Goal: Transaction & Acquisition: Book appointment/travel/reservation

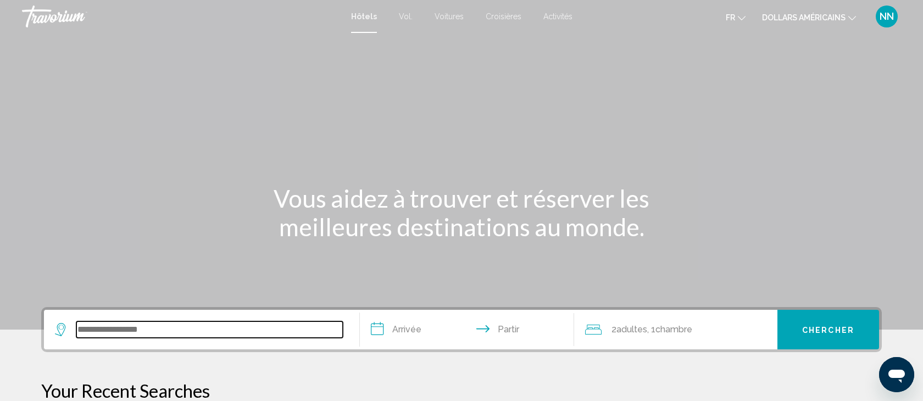
click at [107, 335] on input "Widget de recherche" at bounding box center [209, 329] width 266 height 16
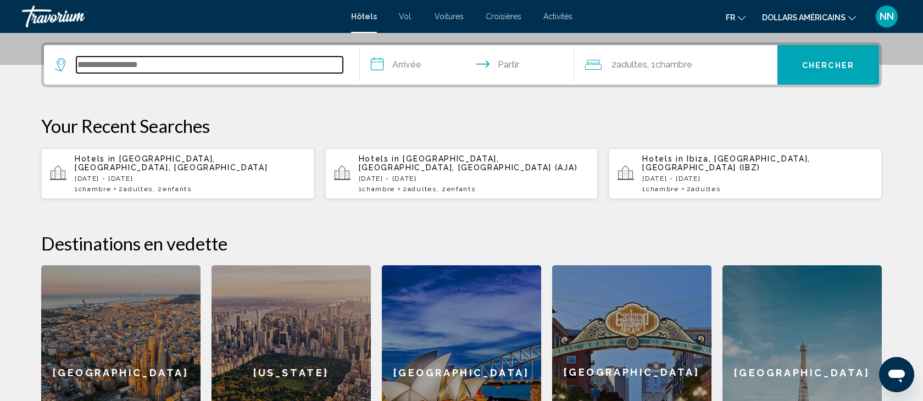
scroll to position [271, 0]
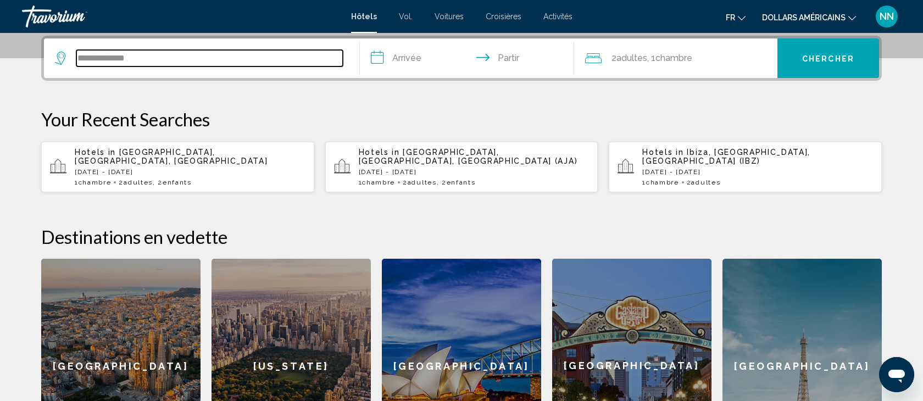
drag, startPoint x: 135, startPoint y: 59, endPoint x: 18, endPoint y: 53, distance: 117.2
click at [23, 54] on div "**********" at bounding box center [461, 254] width 884 height 437
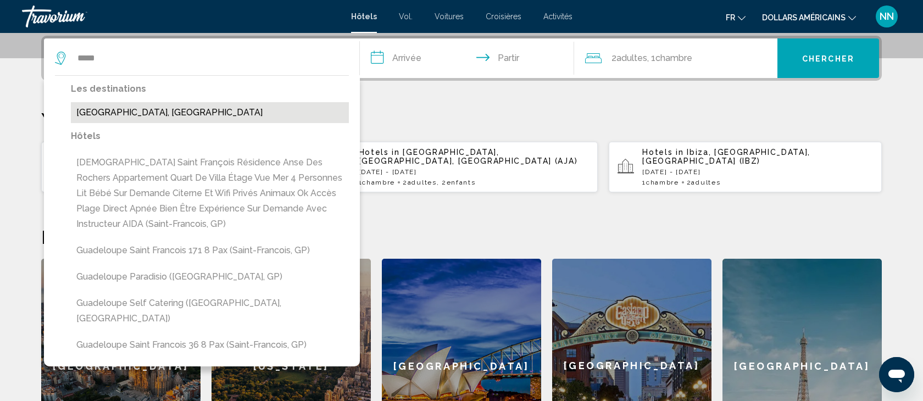
click at [133, 112] on button "[GEOGRAPHIC_DATA], [GEOGRAPHIC_DATA]" at bounding box center [210, 112] width 278 height 21
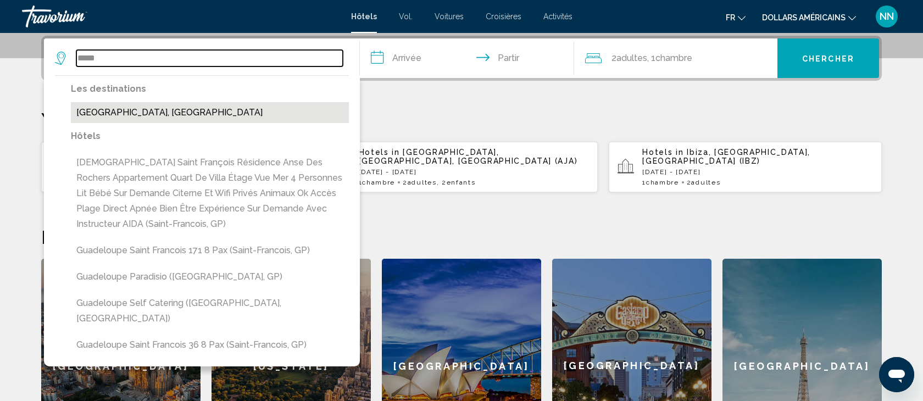
type input "**********"
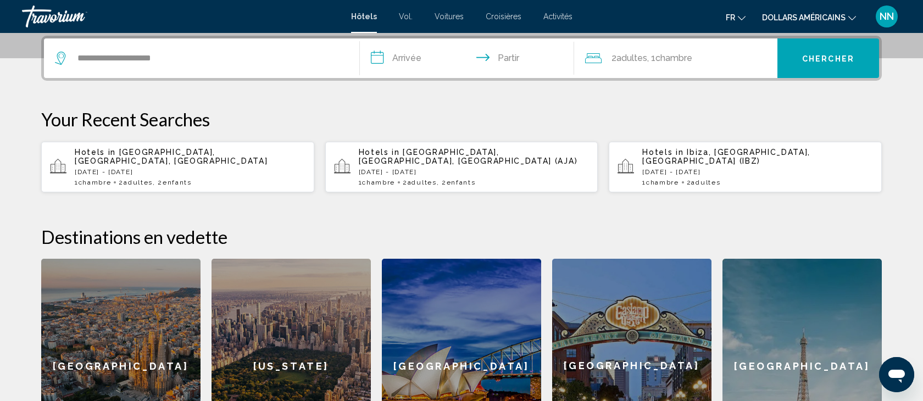
click at [419, 56] on input "**********" at bounding box center [469, 59] width 219 height 43
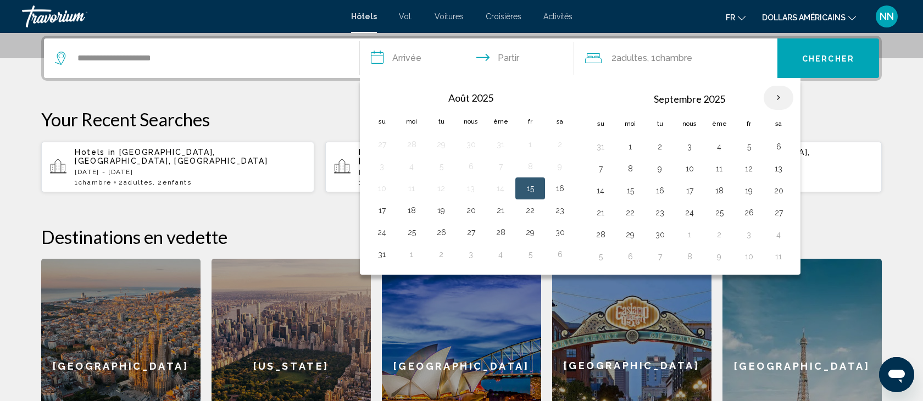
click at [778, 98] on th "Mois prochain" at bounding box center [779, 98] width 30 height 24
click at [778, 168] on button "13" at bounding box center [779, 168] width 18 height 15
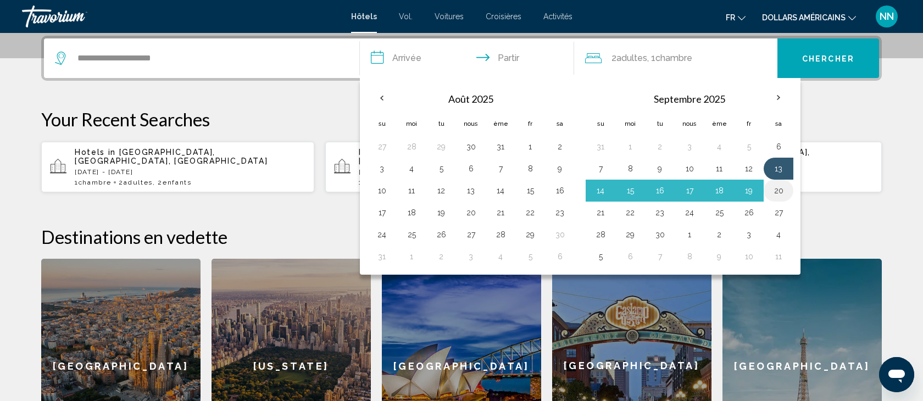
click at [778, 193] on button "20" at bounding box center [779, 190] width 18 height 15
type input "**********"
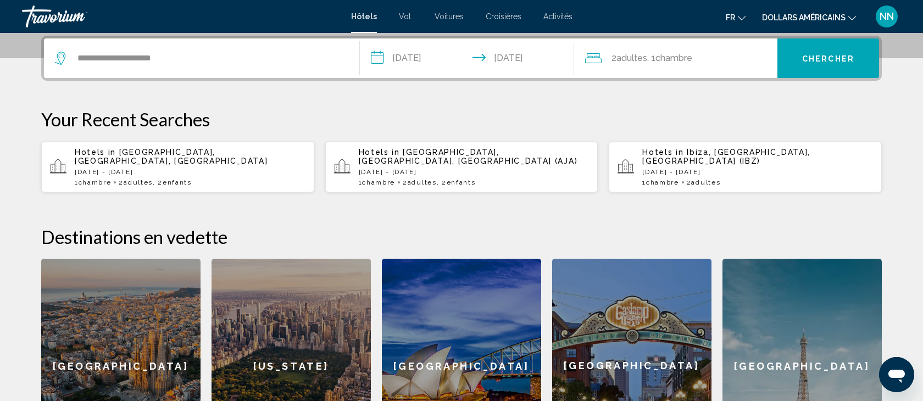
click at [638, 58] on font "adultes" at bounding box center [631, 58] width 31 height 10
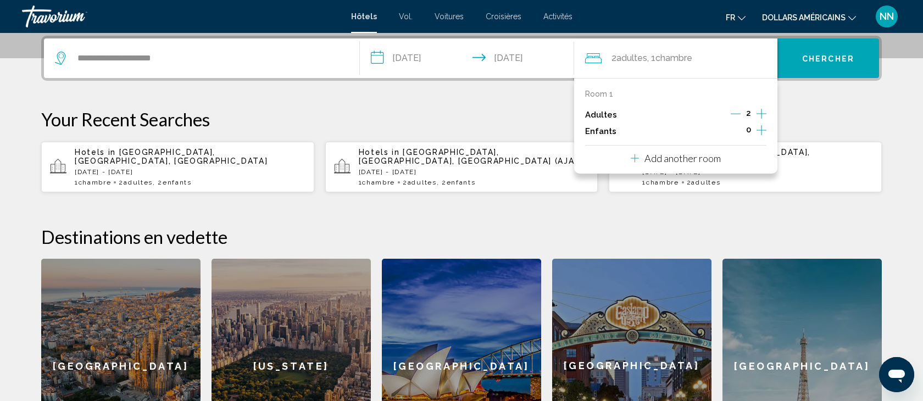
click at [761, 131] on icon "Increment children" at bounding box center [761, 130] width 10 height 13
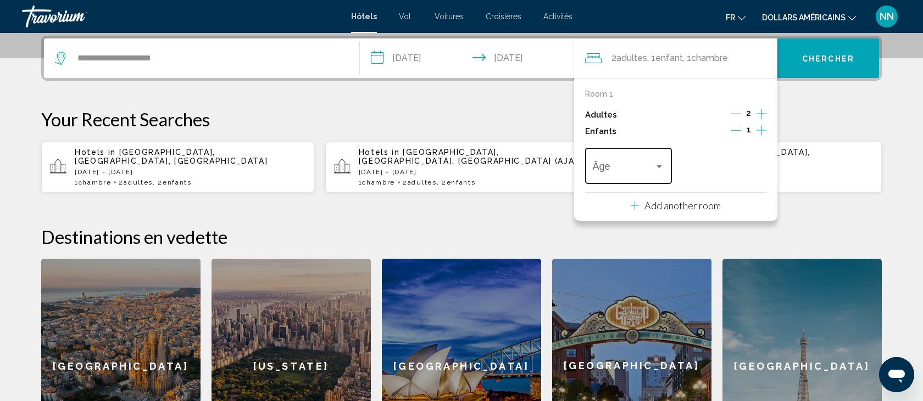
click at [659, 164] on div "Travelers: 2 adults, 1 child" at bounding box center [659, 166] width 10 height 9
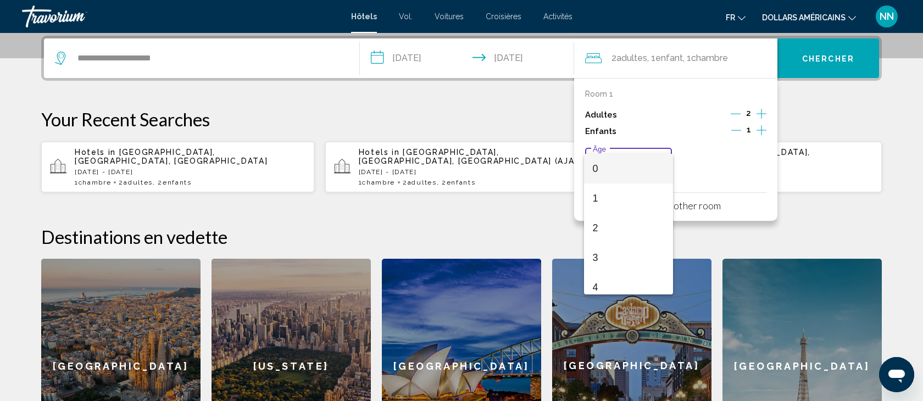
click at [602, 174] on span "0" at bounding box center [629, 169] width 72 height 30
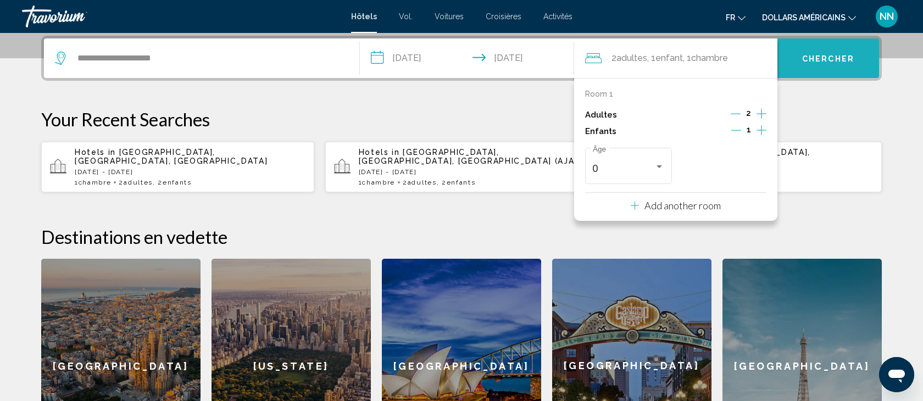
click at [821, 52] on button "Chercher" at bounding box center [828, 58] width 102 height 40
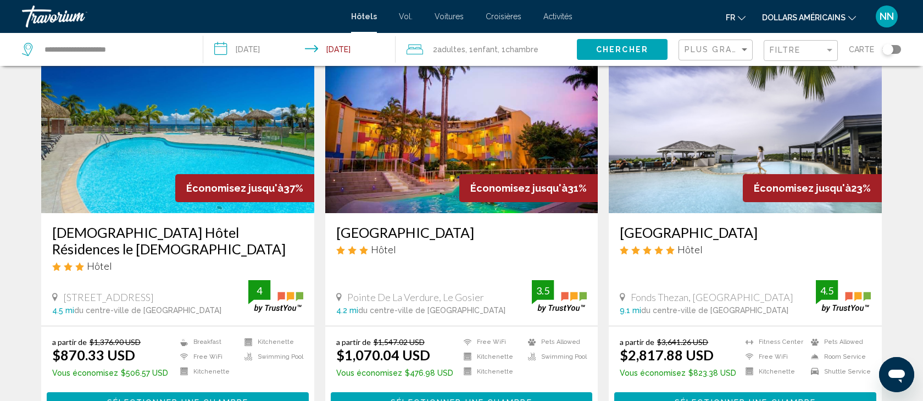
scroll to position [66, 0]
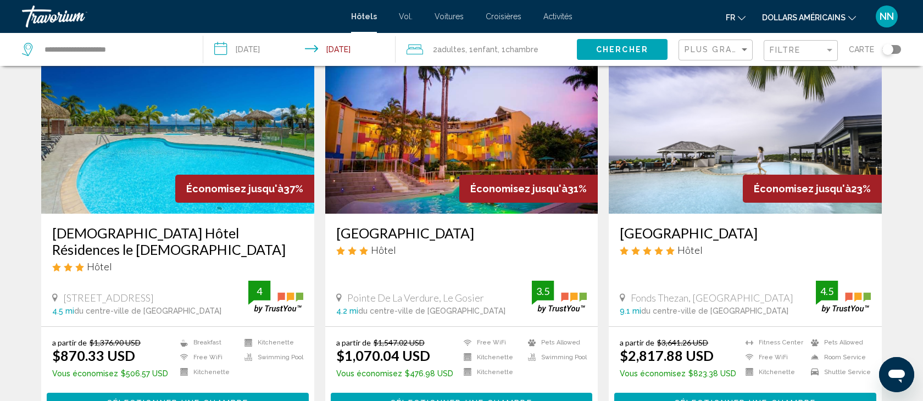
click at [849, 18] on icon "Changer de devise" at bounding box center [852, 18] width 8 height 8
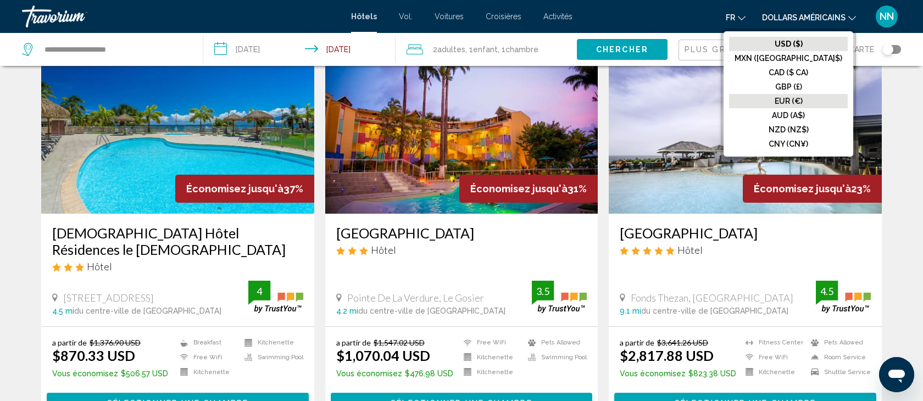
click at [803, 98] on font "EUR (€)" at bounding box center [789, 101] width 28 height 9
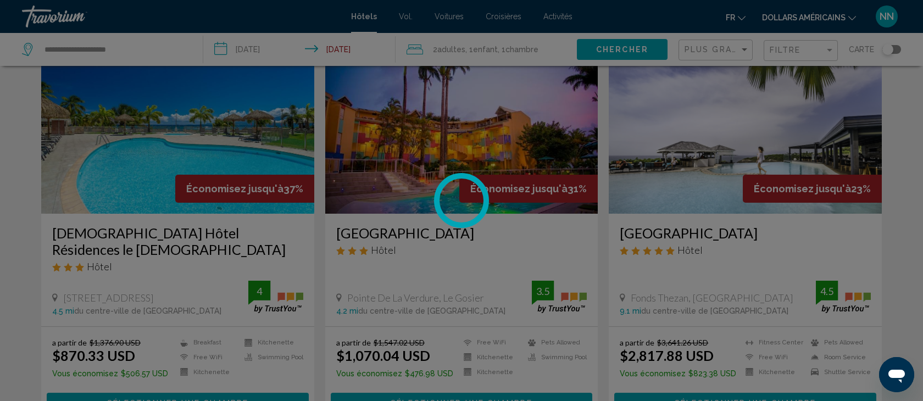
scroll to position [0, 0]
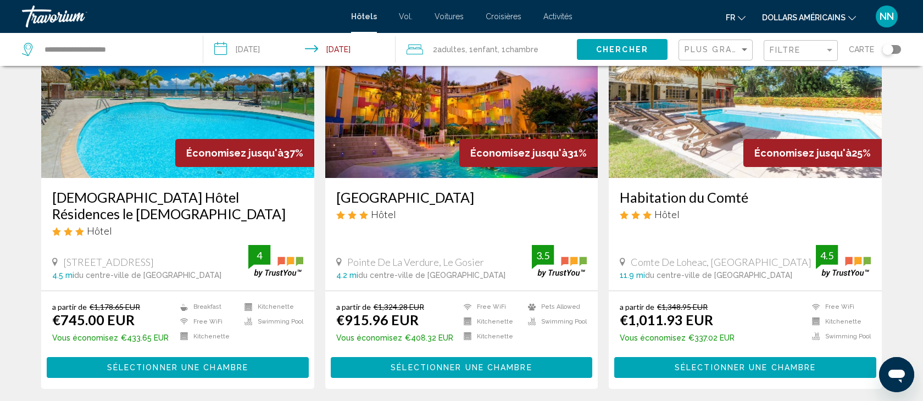
scroll to position [102, 0]
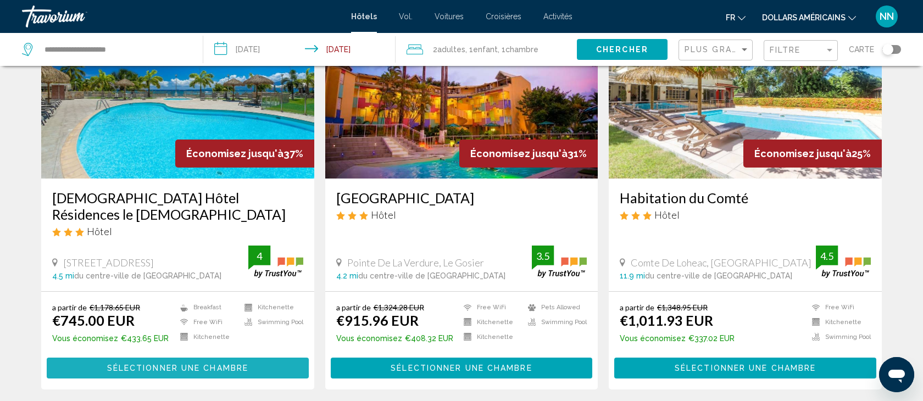
click at [166, 364] on span "Sélectionner une chambre" at bounding box center [177, 368] width 141 height 9
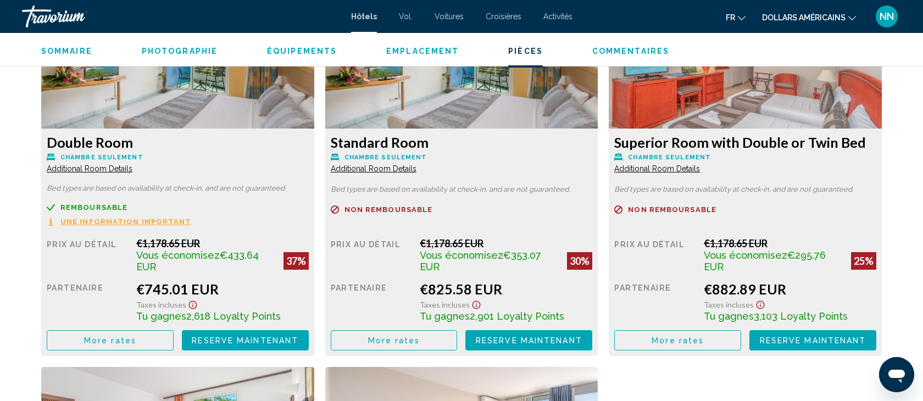
scroll to position [1557, 0]
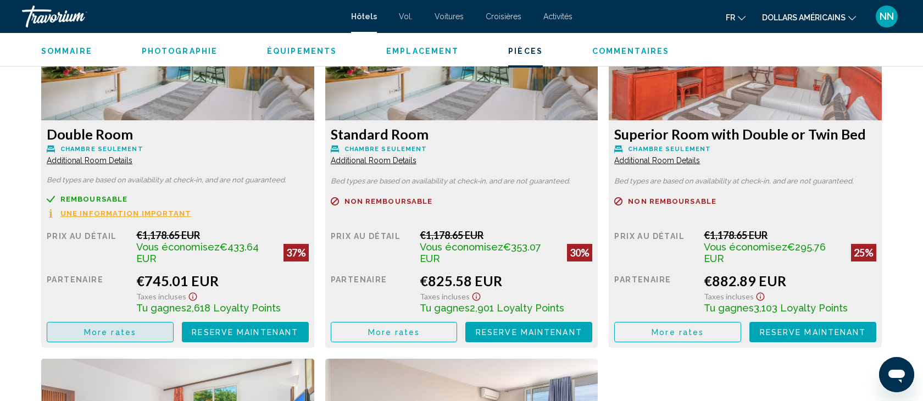
click at [126, 328] on span "More rates" at bounding box center [110, 332] width 52 height 9
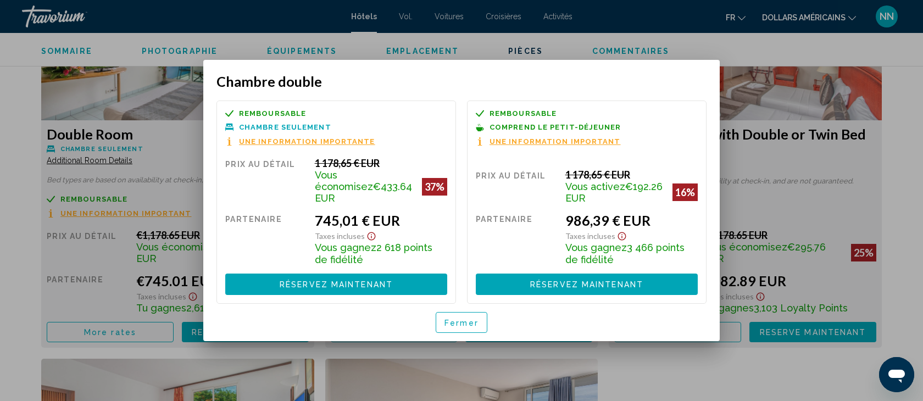
click at [21, 253] on div at bounding box center [461, 200] width 923 height 401
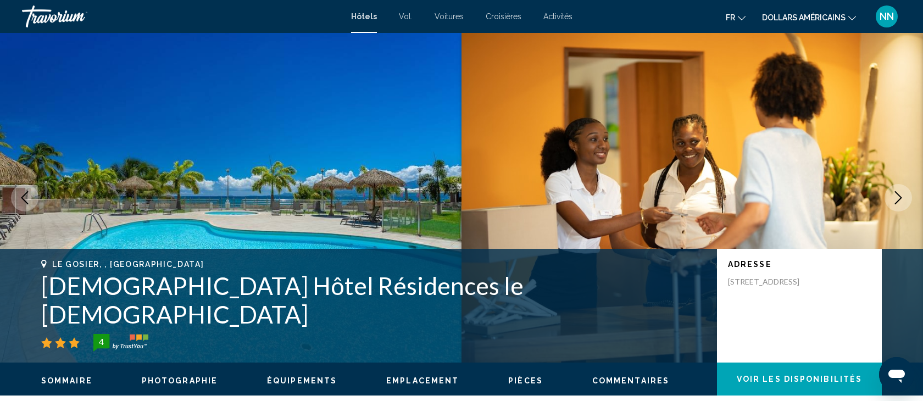
drag, startPoint x: 425, startPoint y: 313, endPoint x: 3, endPoint y: 308, distance: 421.9
click at [3, 307] on div "Le Gosier, , [DEMOGRAPHIC_DATA] Zenitude Hôtel Résidences le Salako 4 Adresse […" at bounding box center [461, 306] width 923 height 114
copy div "Le Gosier, , [DEMOGRAPHIC_DATA] Zenitude Hôtel Résidences le Salako"
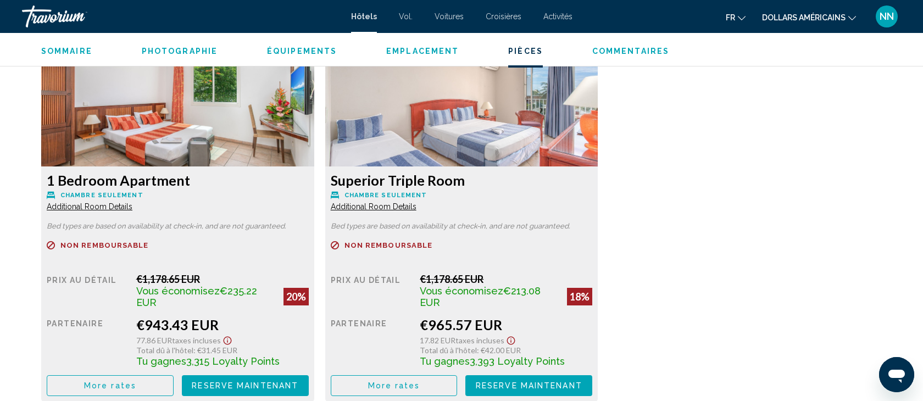
scroll to position [1888, 0]
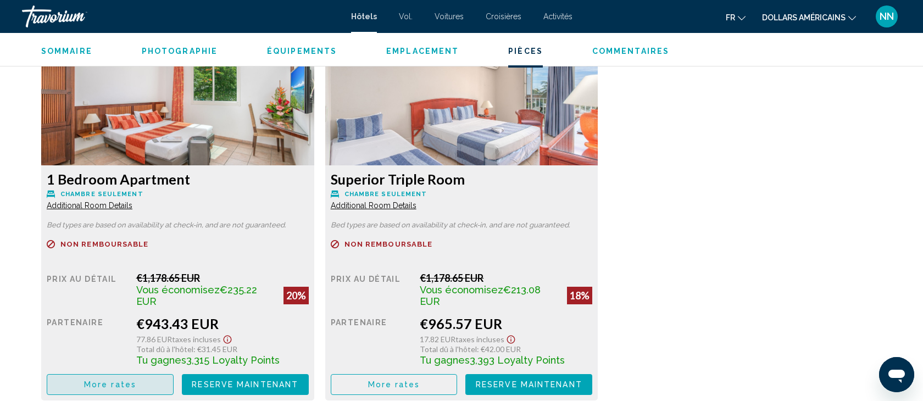
click at [129, 381] on span "More rates" at bounding box center [110, 385] width 52 height 9
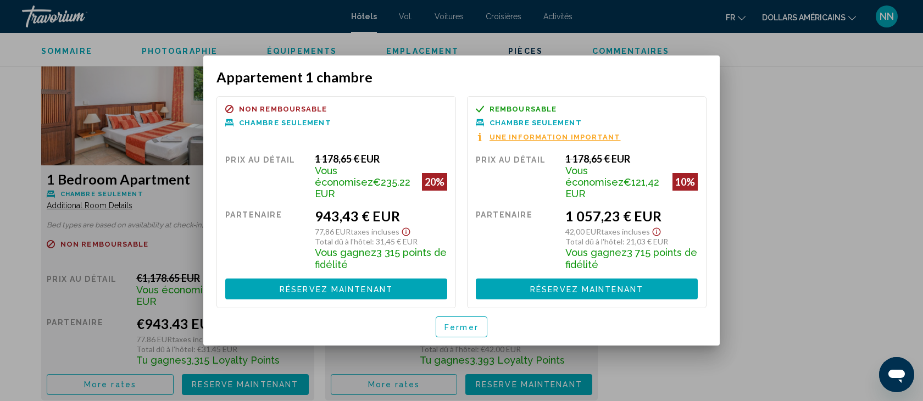
click at [468, 323] on font "Fermer" at bounding box center [461, 327] width 34 height 9
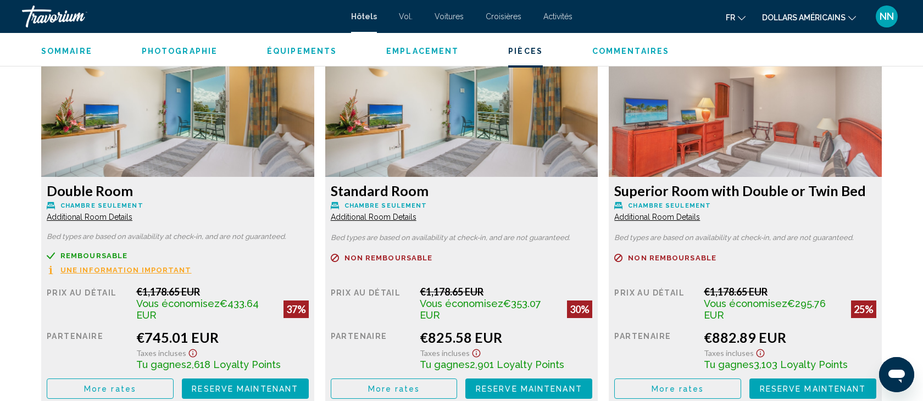
scroll to position [1500, 0]
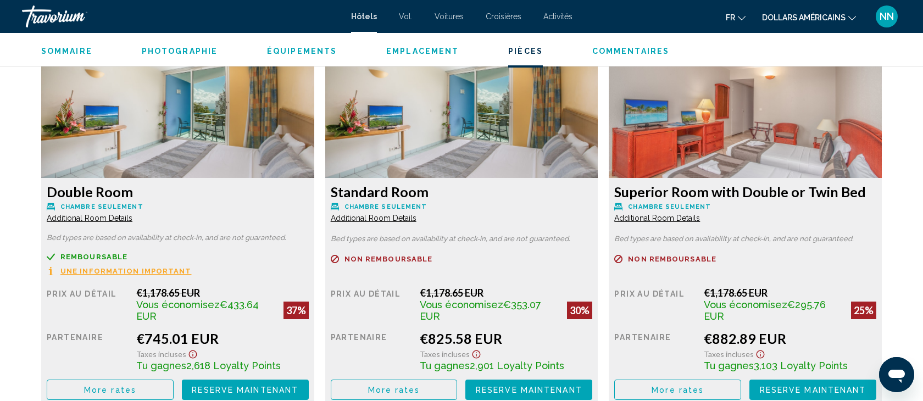
click at [119, 386] on span "More rates" at bounding box center [110, 390] width 52 height 9
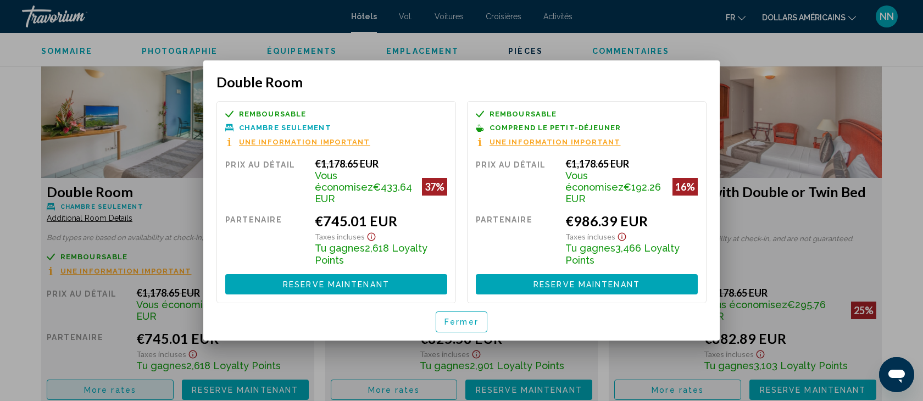
scroll to position [0, 0]
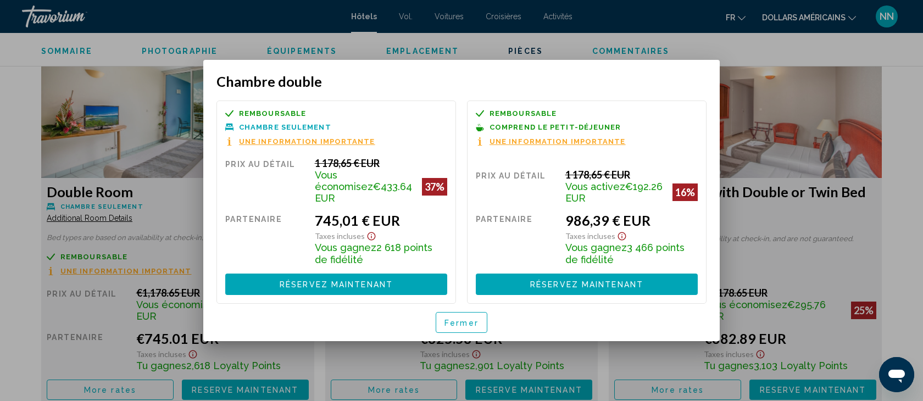
click at [18, 98] on div at bounding box center [461, 200] width 923 height 401
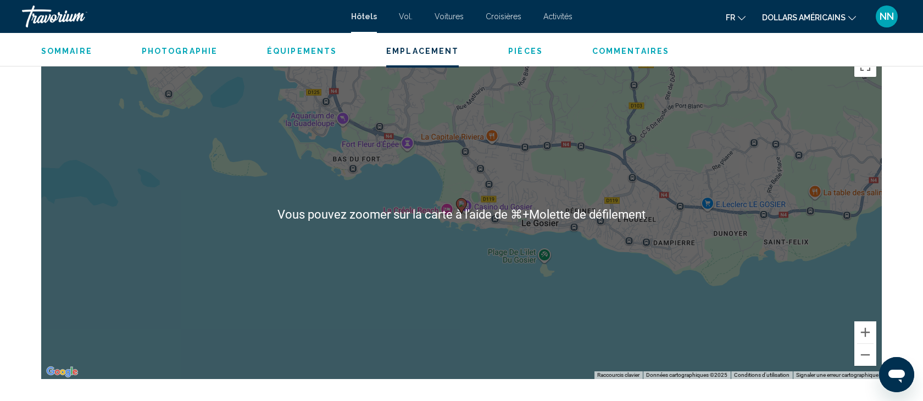
scroll to position [1039, 0]
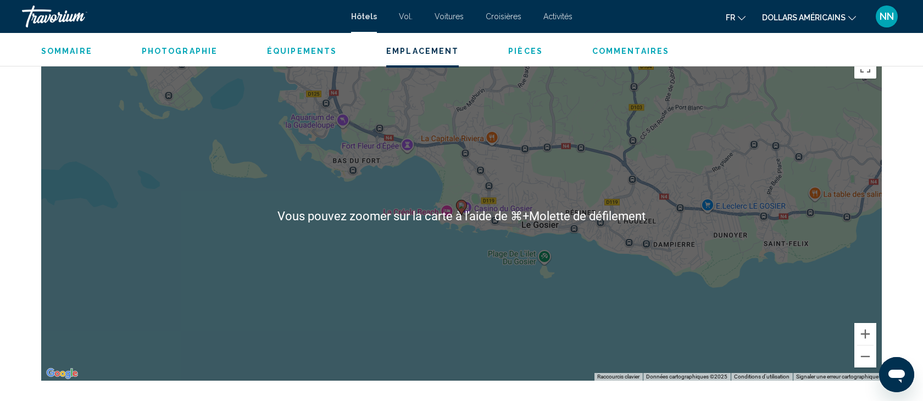
click at [201, 284] on div "Pour activer le glissement avec le clavier, appuyez sur Alt+Entrée. Une fois ce…" at bounding box center [461, 216] width 840 height 330
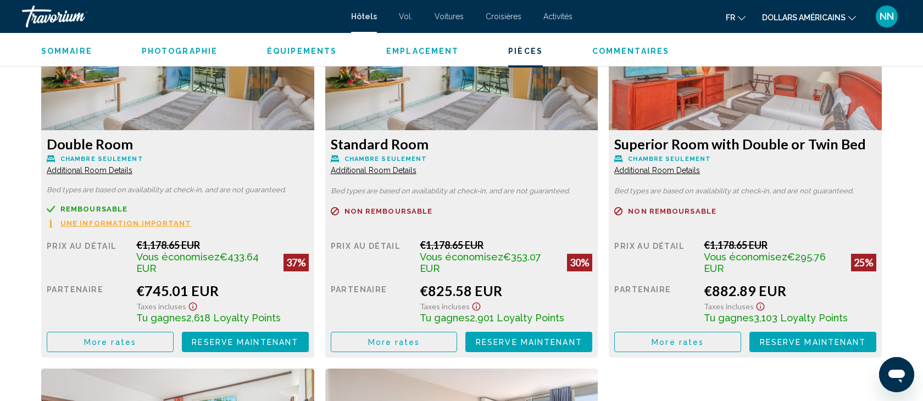
scroll to position [1547, 0]
click at [120, 338] on span "More rates" at bounding box center [110, 342] width 52 height 9
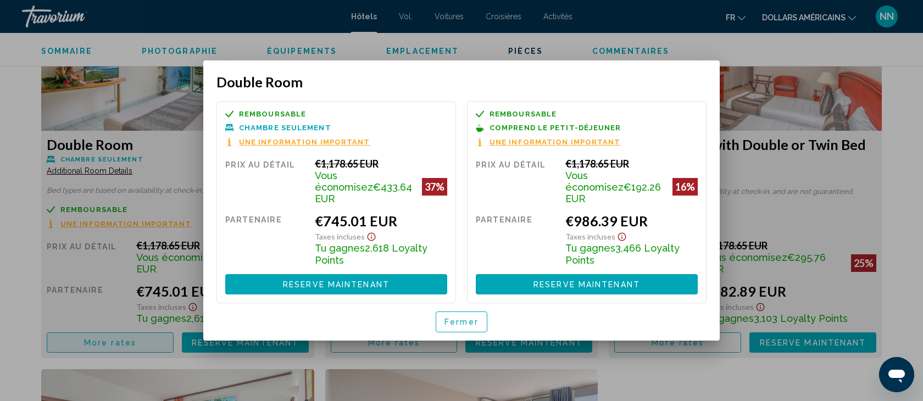
scroll to position [0, 0]
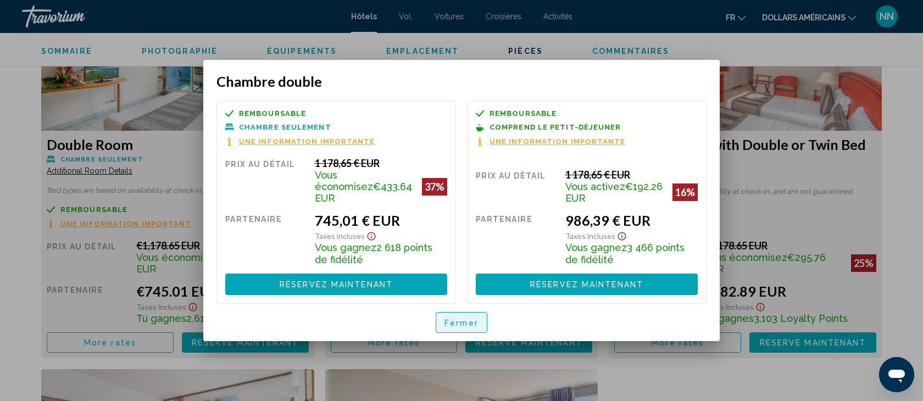
click at [454, 319] on font "Fermer" at bounding box center [461, 323] width 34 height 9
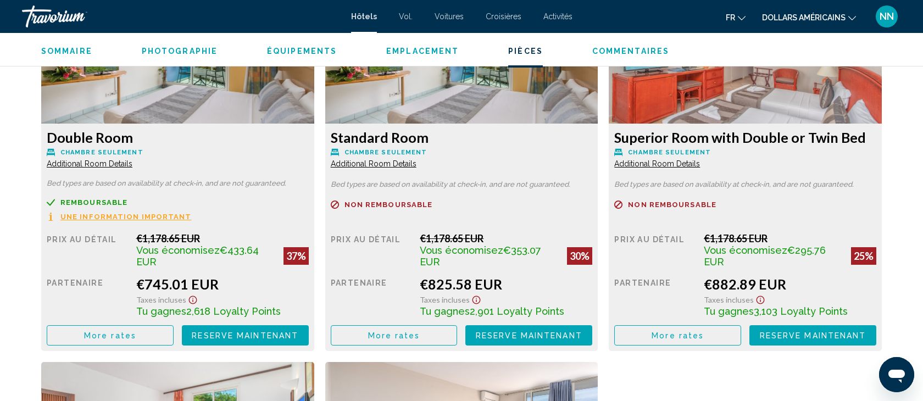
scroll to position [1561, 0]
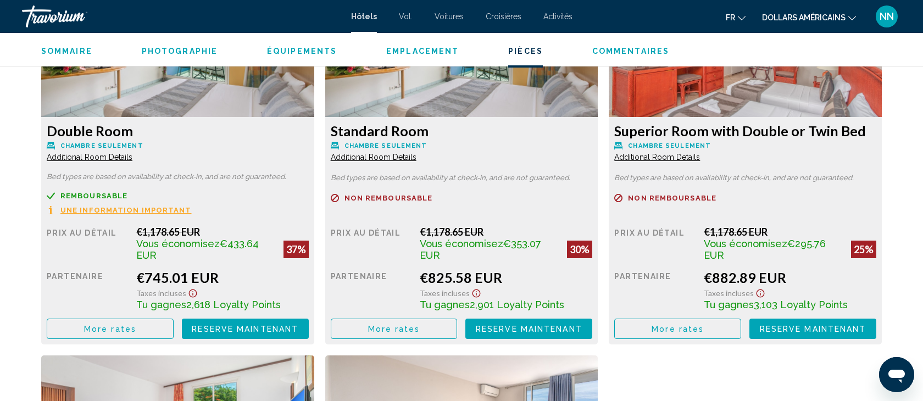
click at [90, 157] on span "Additional Room Details" at bounding box center [90, 157] width 86 height 9
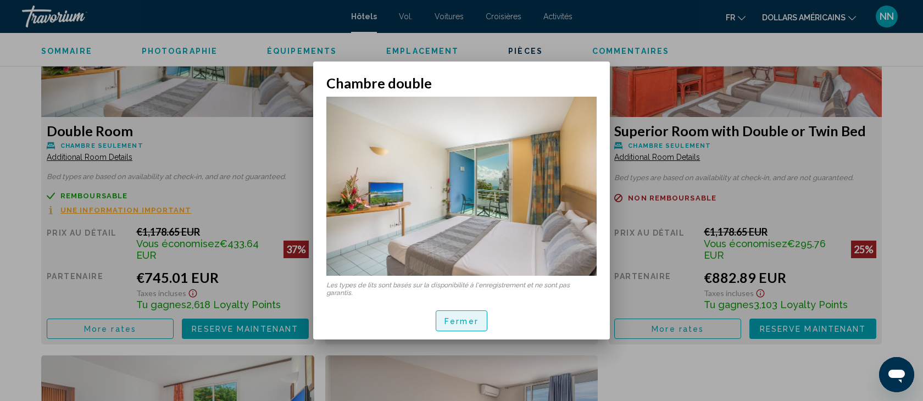
click at [473, 321] on font "Fermer" at bounding box center [461, 321] width 34 height 9
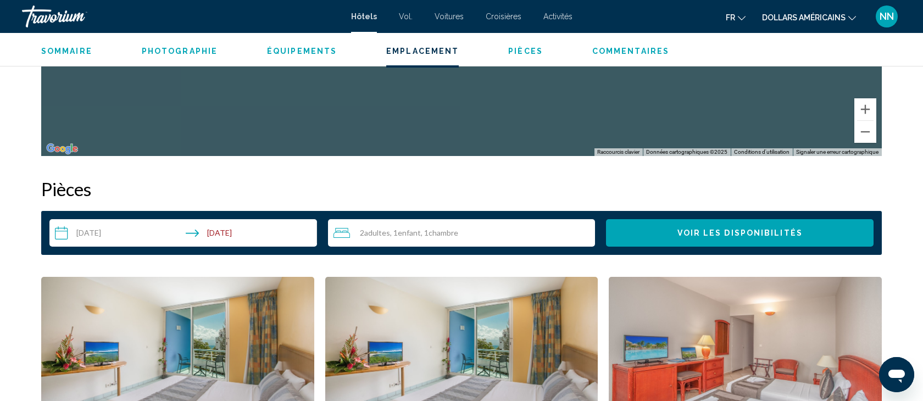
scroll to position [1260, 0]
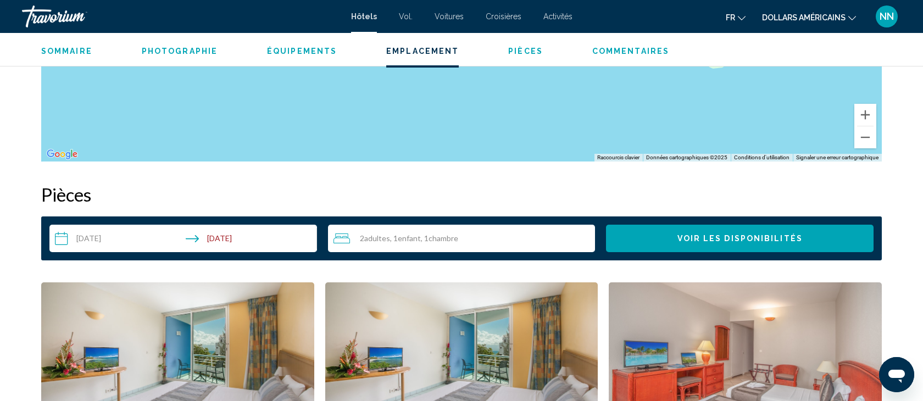
drag, startPoint x: 327, startPoint y: 222, endPoint x: 537, endPoint y: -12, distance: 314.4
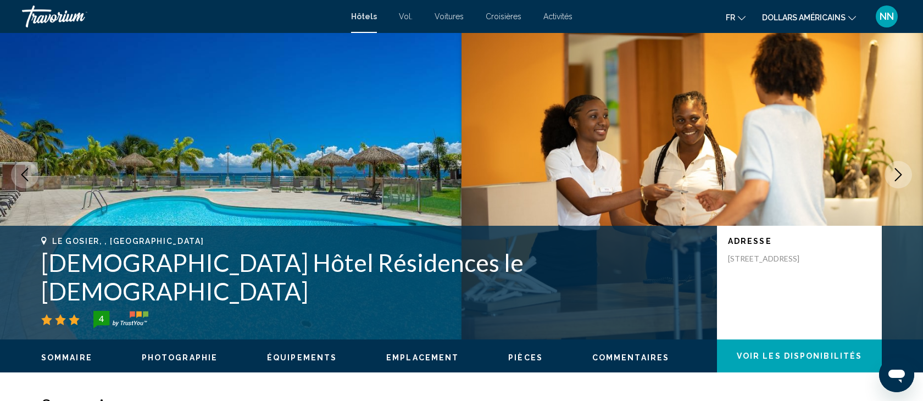
scroll to position [0, 0]
